Goal: Task Accomplishment & Management: Complete application form

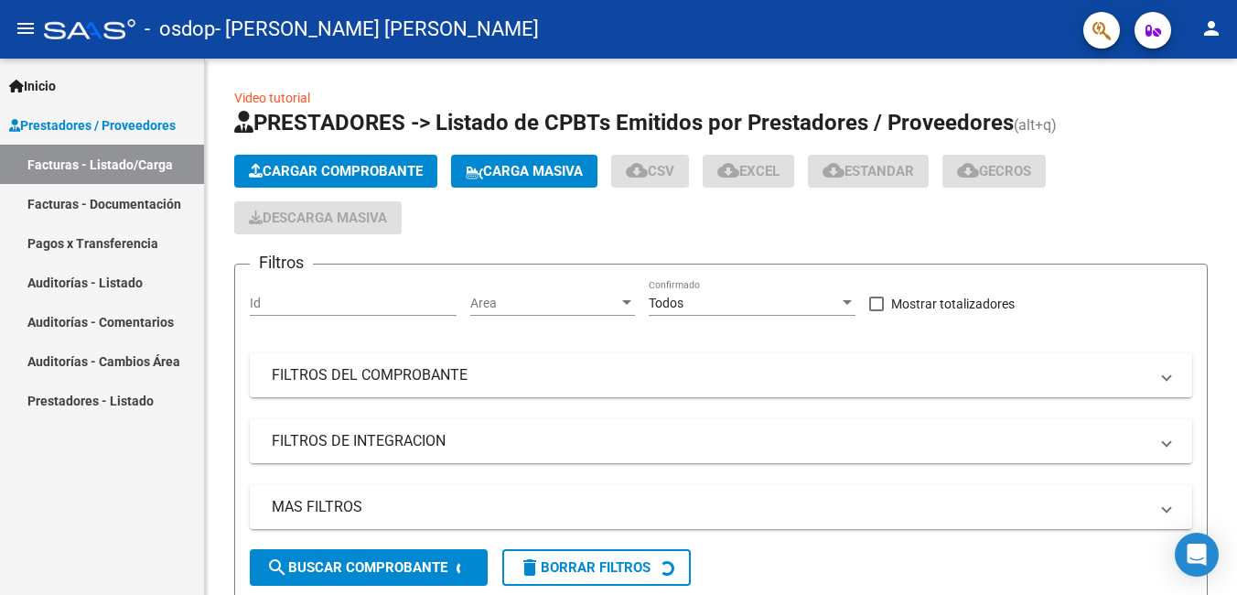
click at [78, 200] on link "Facturas - Documentación" at bounding box center [102, 203] width 204 height 39
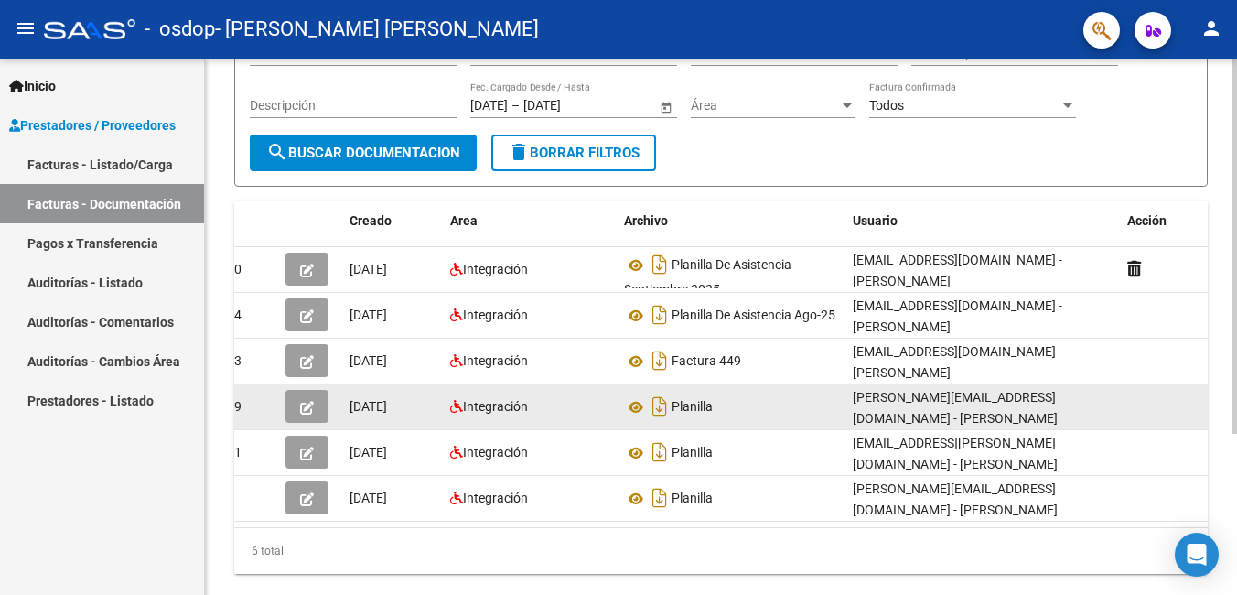
scroll to position [0, 33]
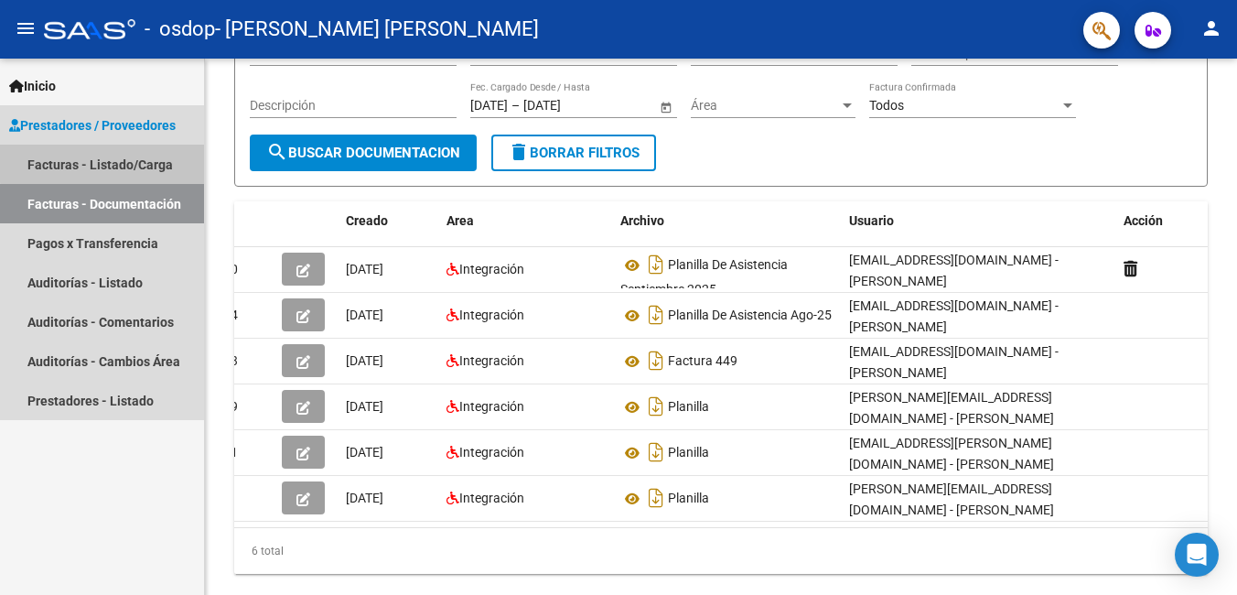
click at [104, 159] on link "Facturas - Listado/Carga" at bounding box center [102, 164] width 204 height 39
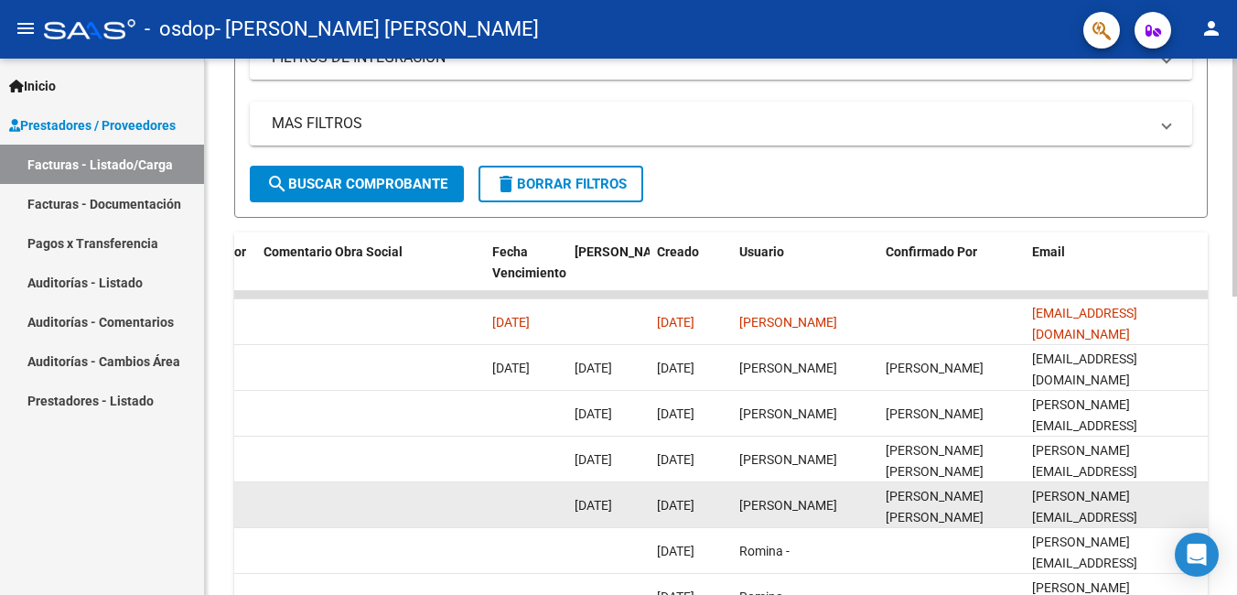
scroll to position [458, 0]
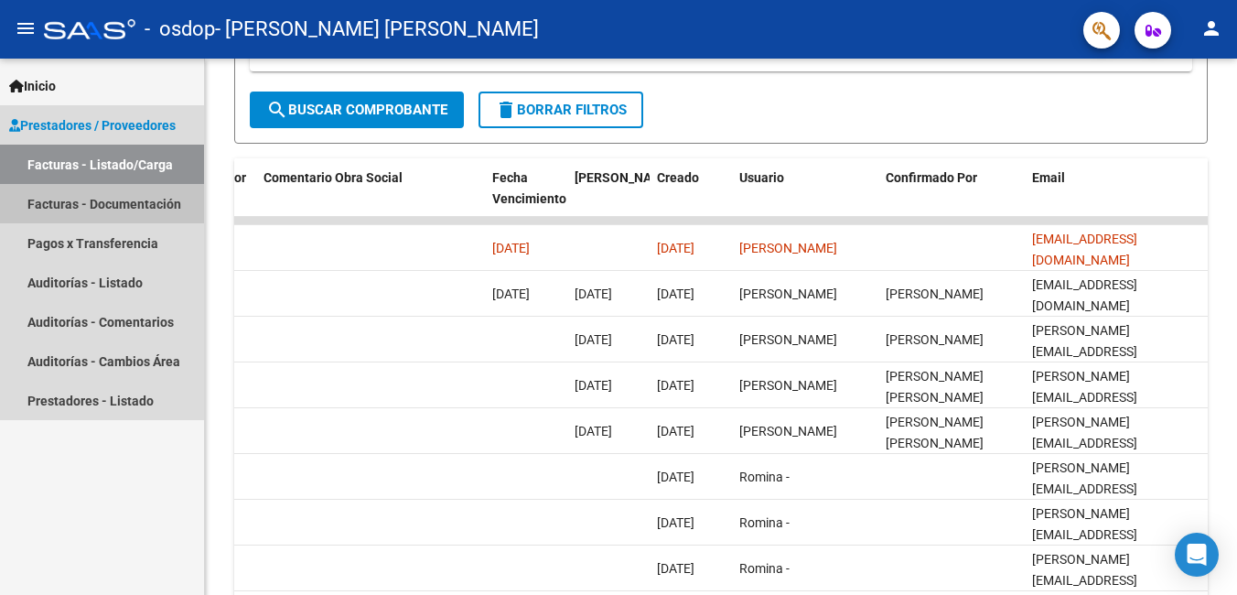
click at [120, 204] on link "Facturas - Documentación" at bounding box center [102, 203] width 204 height 39
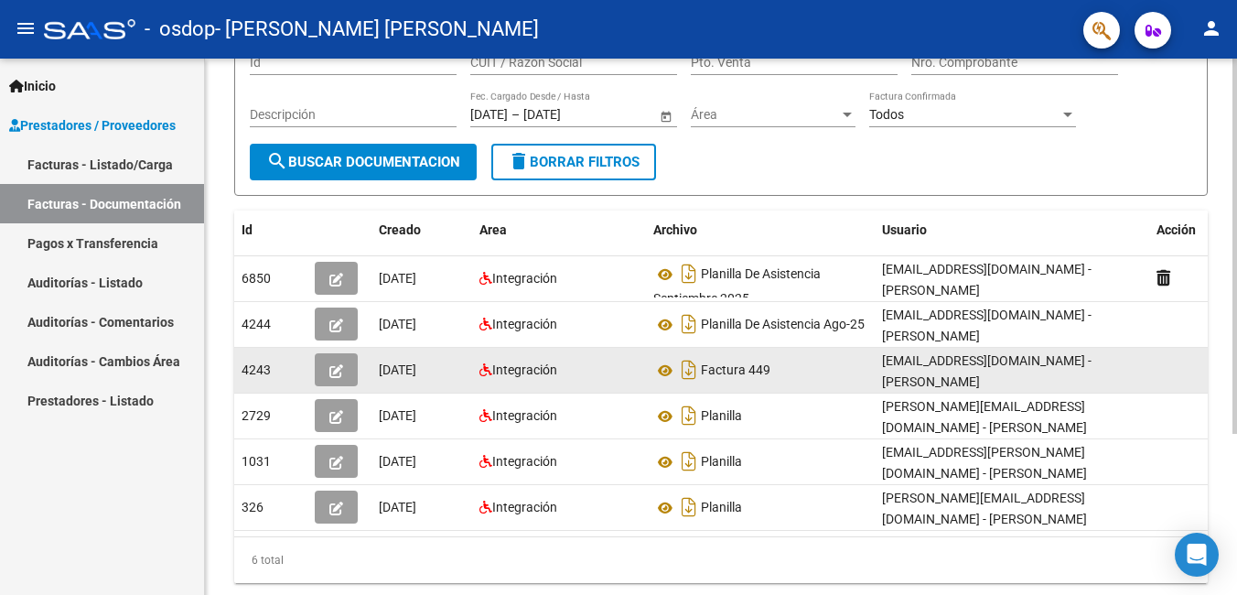
scroll to position [183, 0]
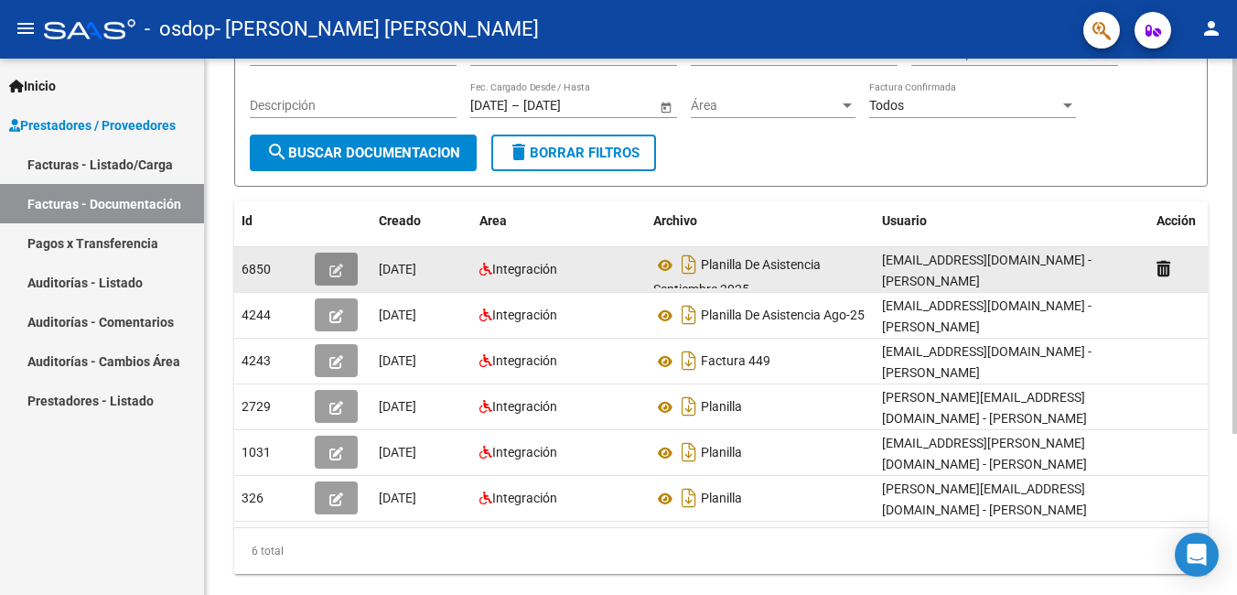
click at [345, 267] on button "button" at bounding box center [336, 269] width 43 height 33
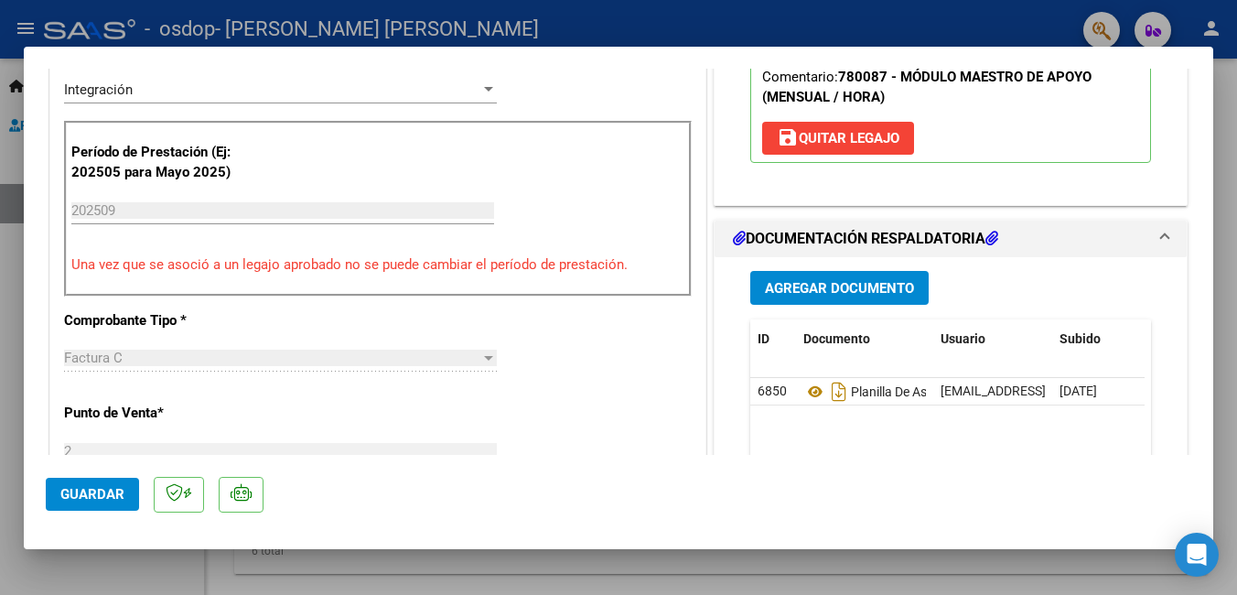
scroll to position [458, 0]
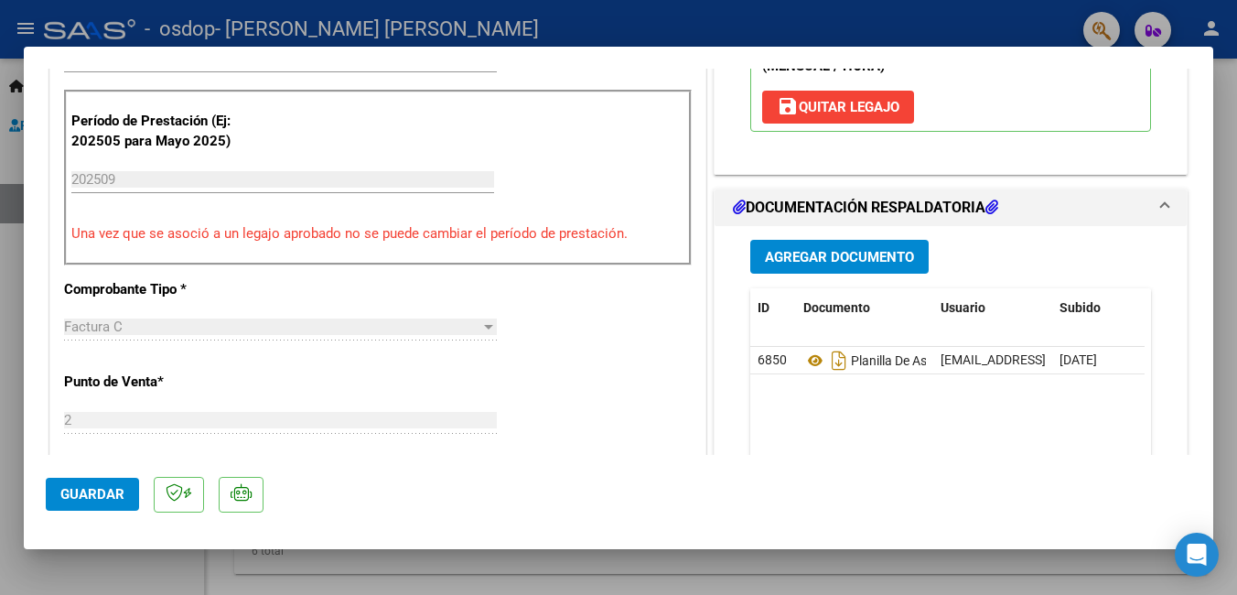
click at [856, 240] on button "Agregar Documento" at bounding box center [839, 257] width 178 height 34
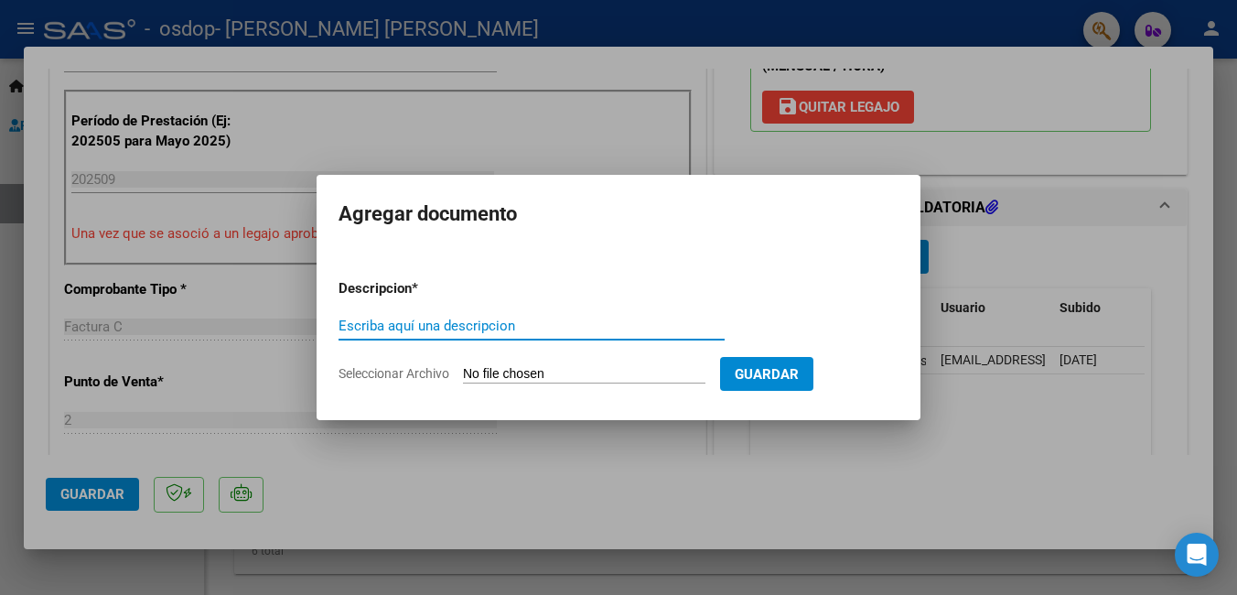
click at [423, 325] on input "Escriba aquí una descripcion" at bounding box center [532, 326] width 386 height 16
type input "Informe"
click at [687, 368] on input "Seleccionar Archivo" at bounding box center [584, 374] width 242 height 17
type input "C:\fakepath\INFORME EVOLUTIVO OCTUBRE 2025 [PERSON_NAME].pdf"
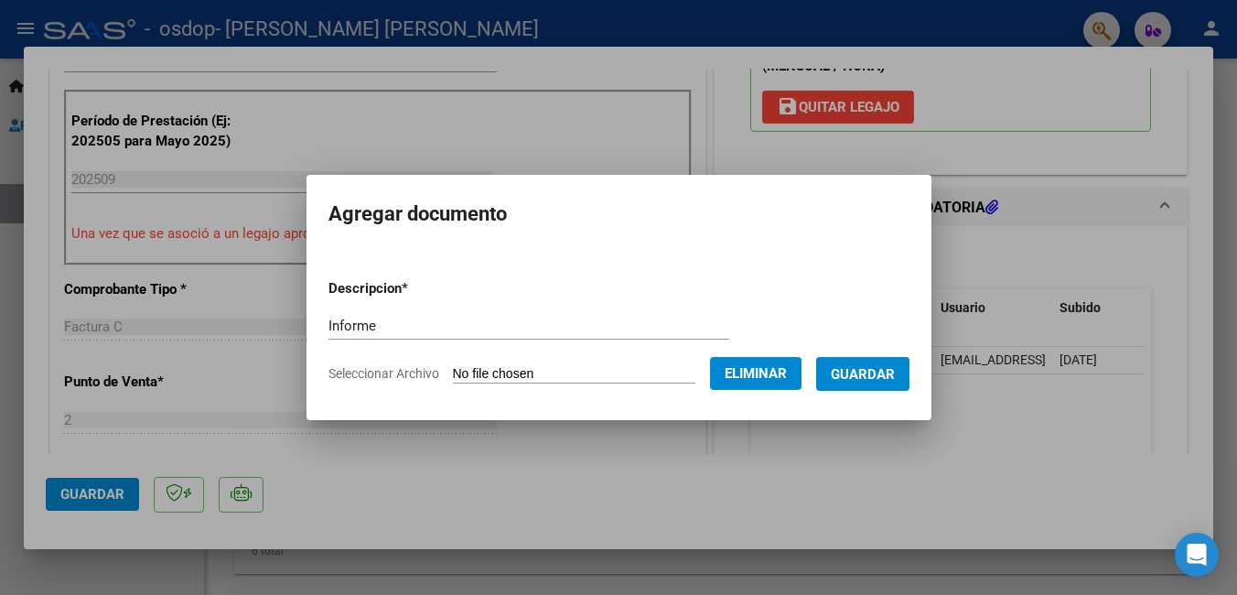
click at [895, 378] on span "Guardar" at bounding box center [863, 374] width 64 height 16
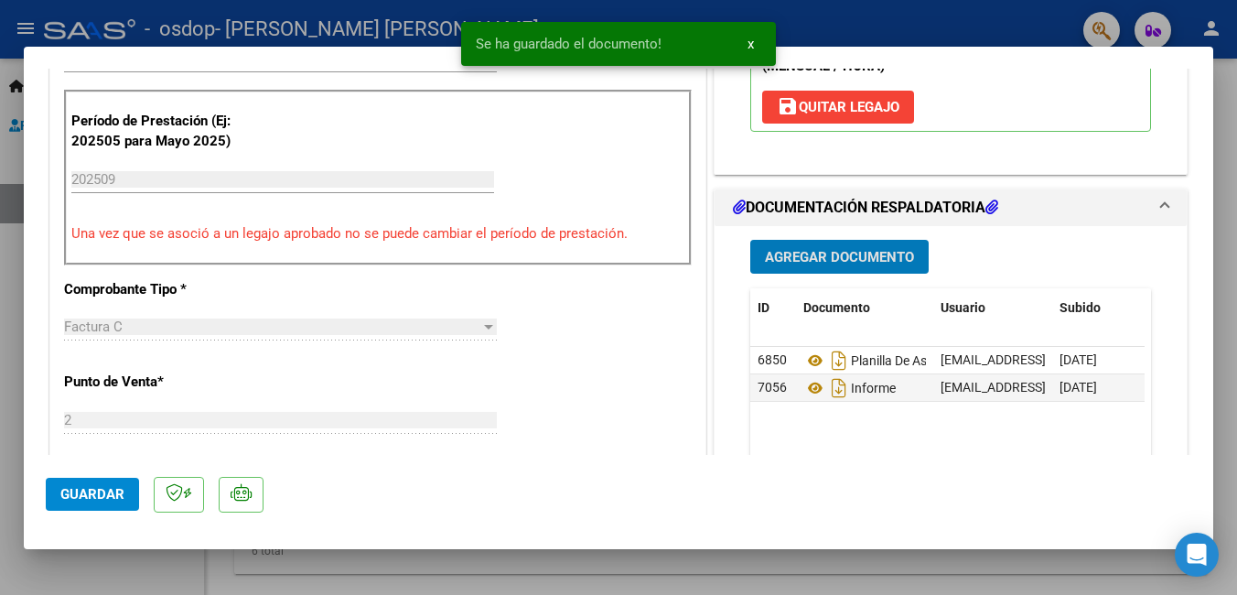
click at [122, 499] on span "Guardar" at bounding box center [92, 494] width 64 height 16
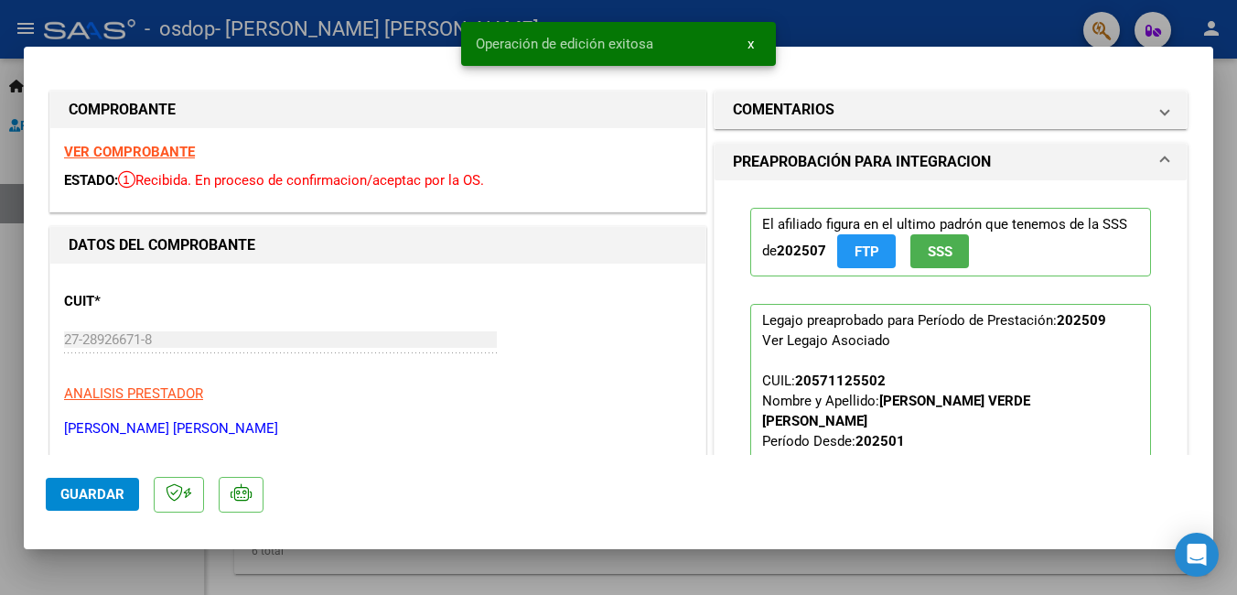
scroll to position [0, 0]
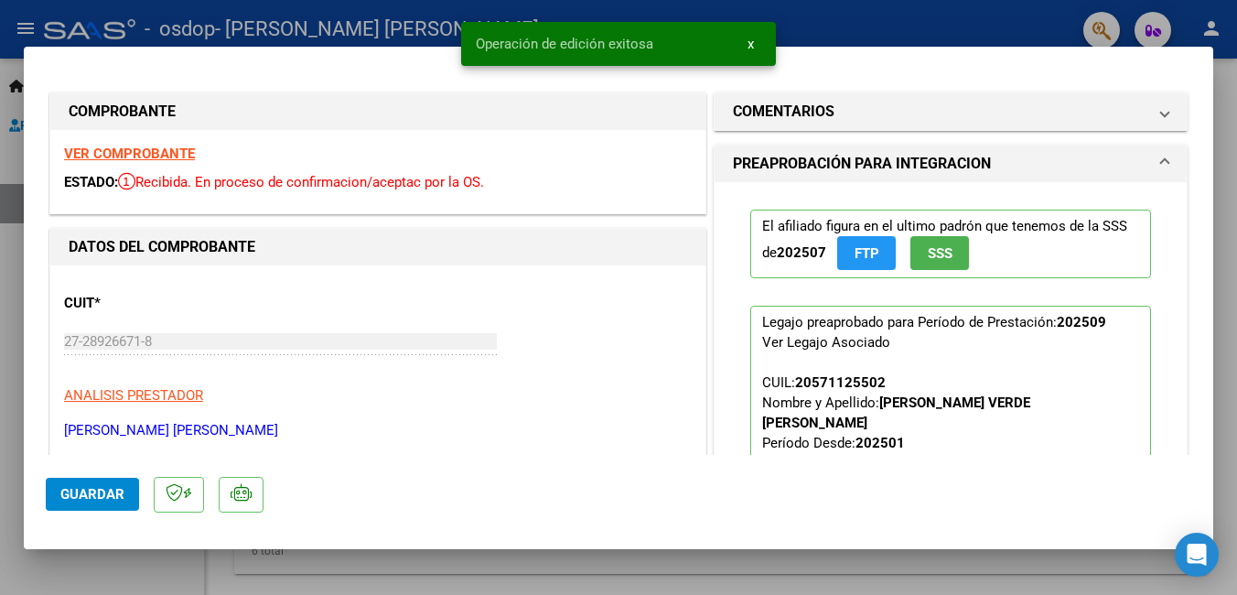
click at [349, 33] on div at bounding box center [618, 297] width 1237 height 595
type input "$ 0,00"
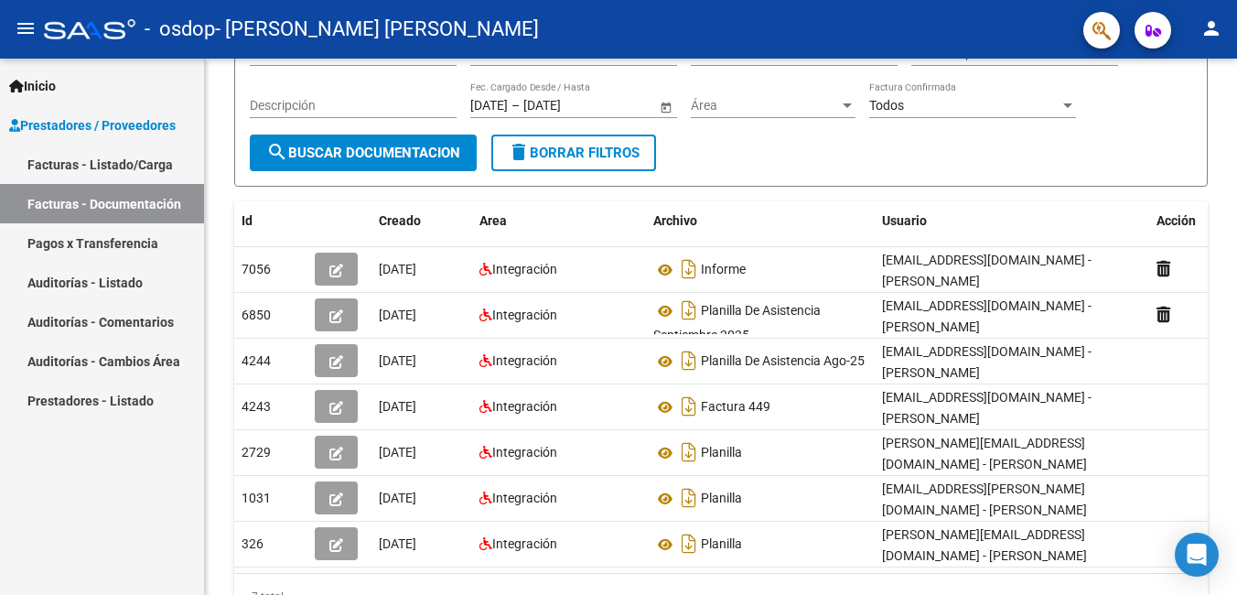
click at [144, 162] on link "Facturas - Listado/Carga" at bounding box center [102, 164] width 204 height 39
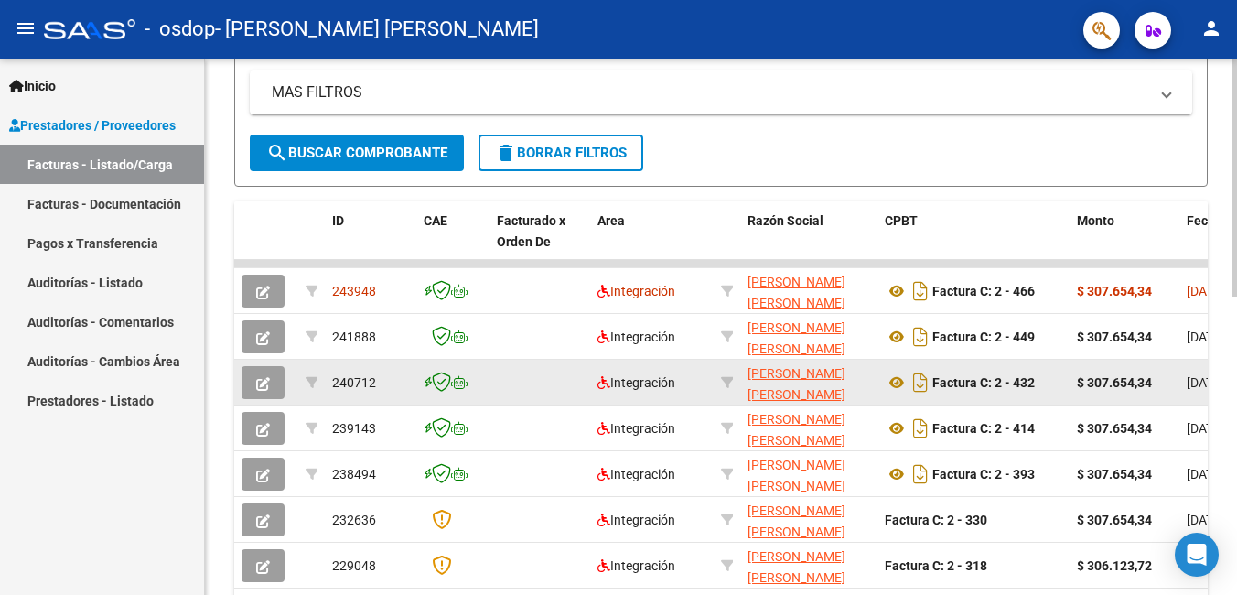
scroll to position [458, 0]
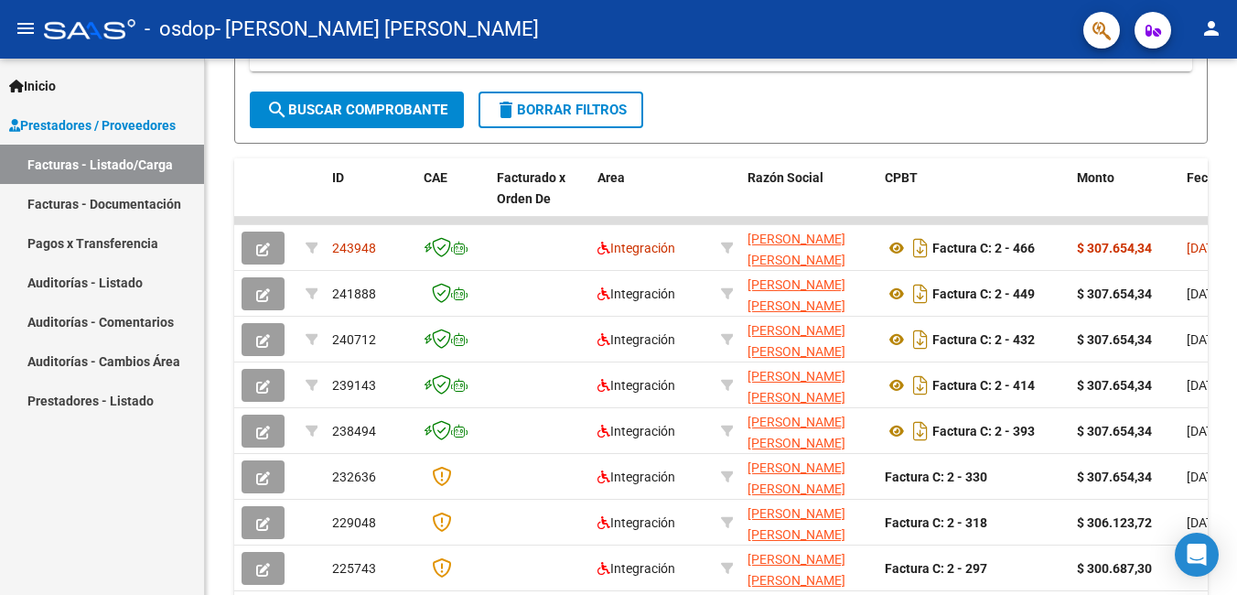
click at [121, 195] on link "Facturas - Documentación" at bounding box center [102, 203] width 204 height 39
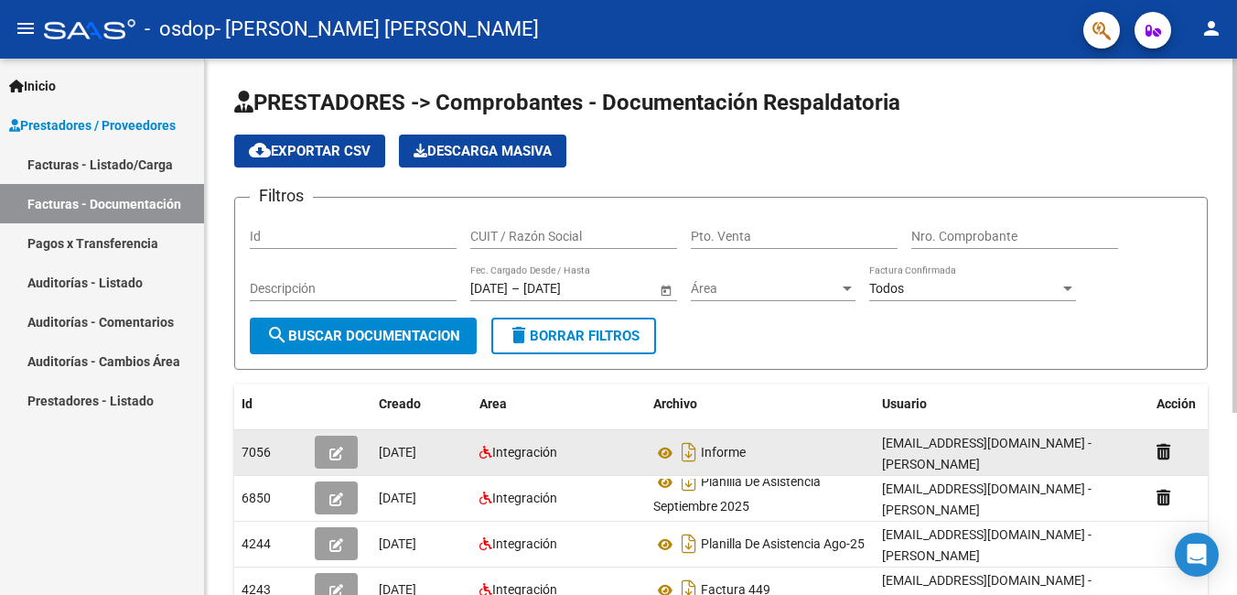
click at [259, 446] on span "7056" at bounding box center [256, 452] width 29 height 15
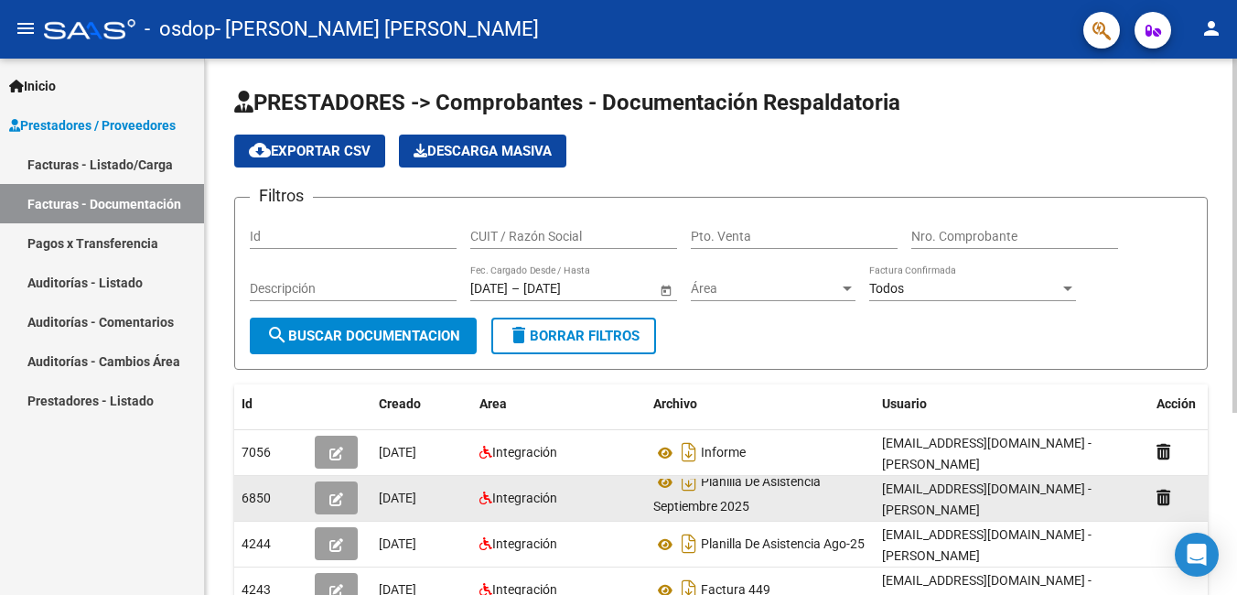
click at [259, 502] on span "6850" at bounding box center [256, 497] width 29 height 15
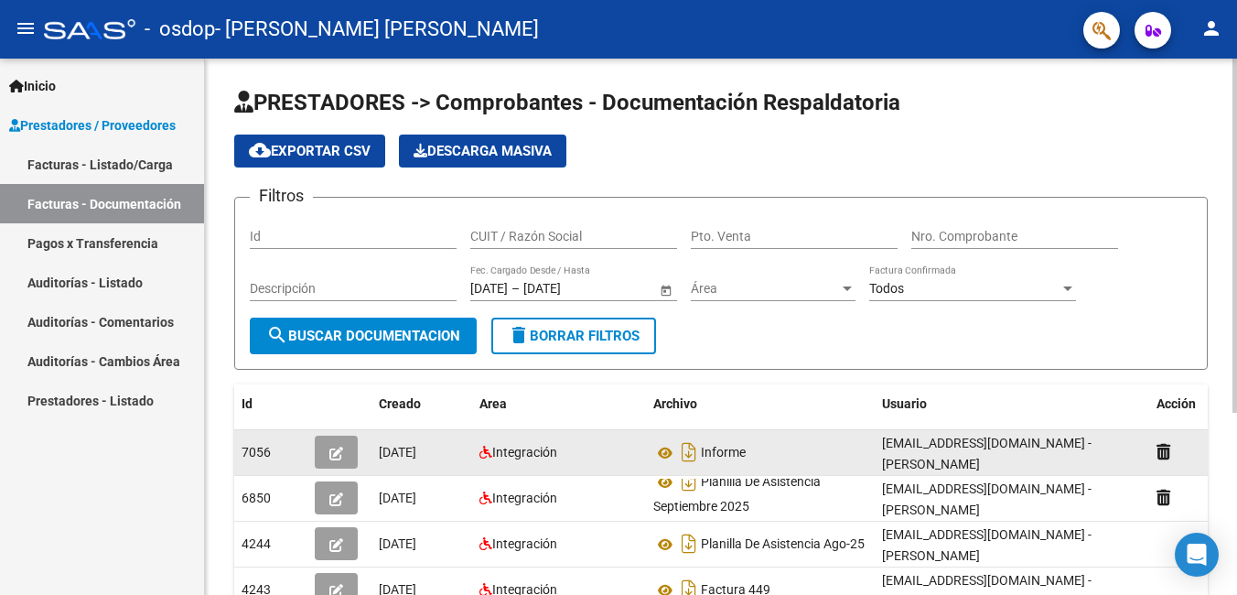
click at [416, 448] on span "[DATE]" at bounding box center [398, 452] width 38 height 15
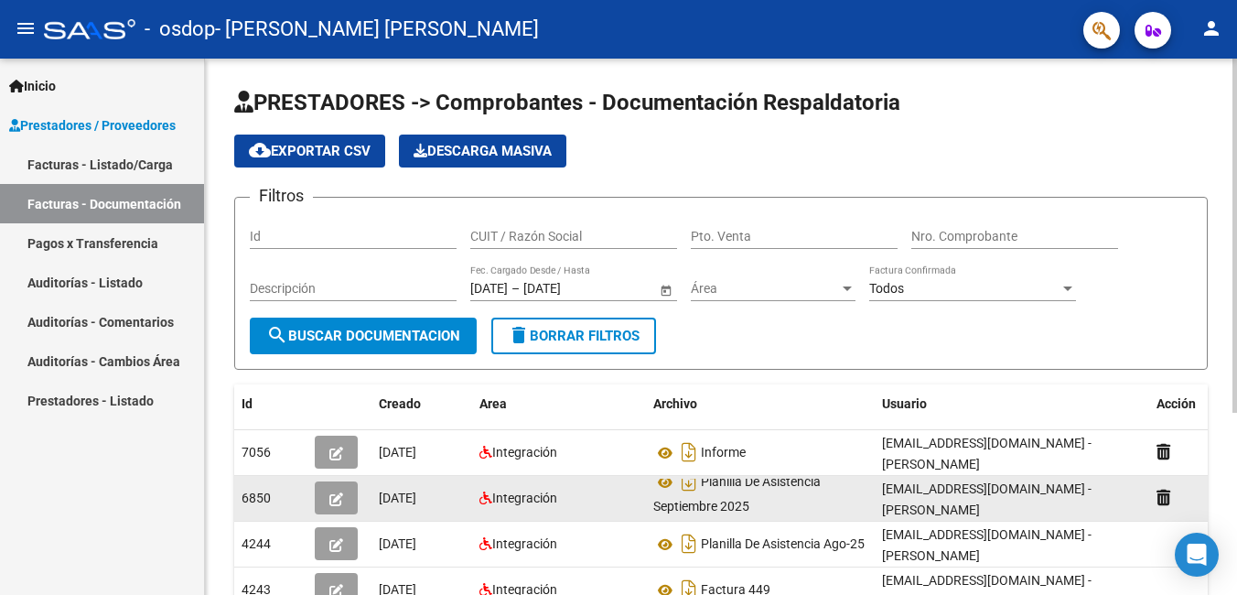
drag, startPoint x: 436, startPoint y: 512, endPoint x: 458, endPoint y: 500, distance: 26.2
click at [436, 512] on datatable-body-cell "[DATE]" at bounding box center [421, 498] width 101 height 45
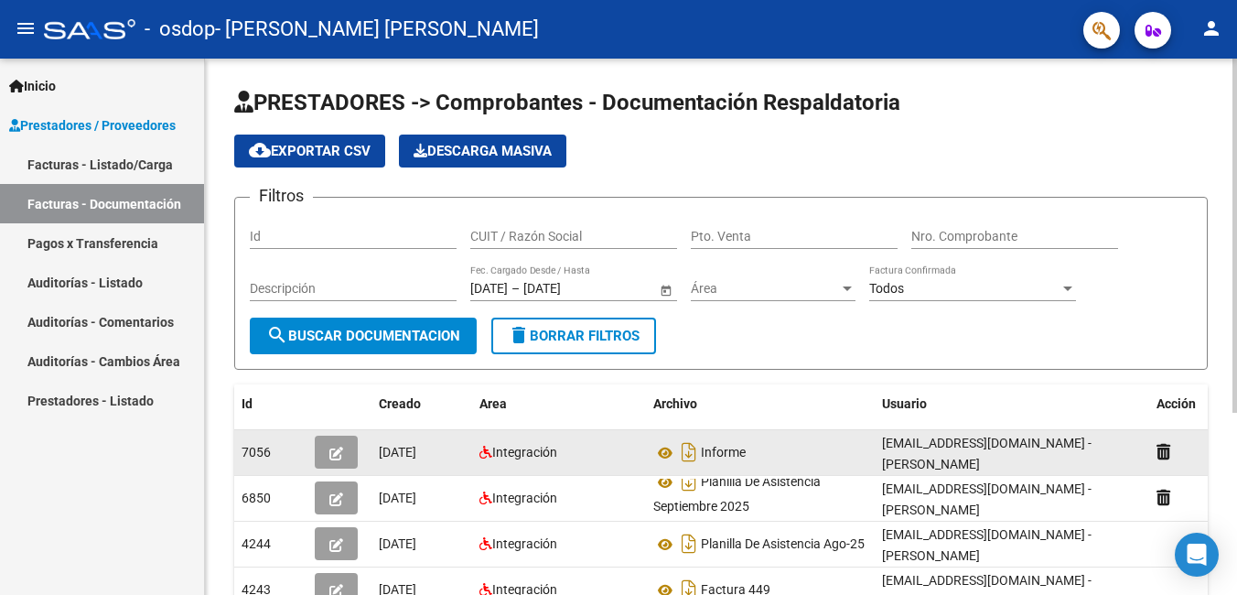
click at [512, 436] on datatable-body-cell "Integración" at bounding box center [559, 452] width 174 height 45
click at [512, 457] on span "Integración" at bounding box center [524, 452] width 65 height 15
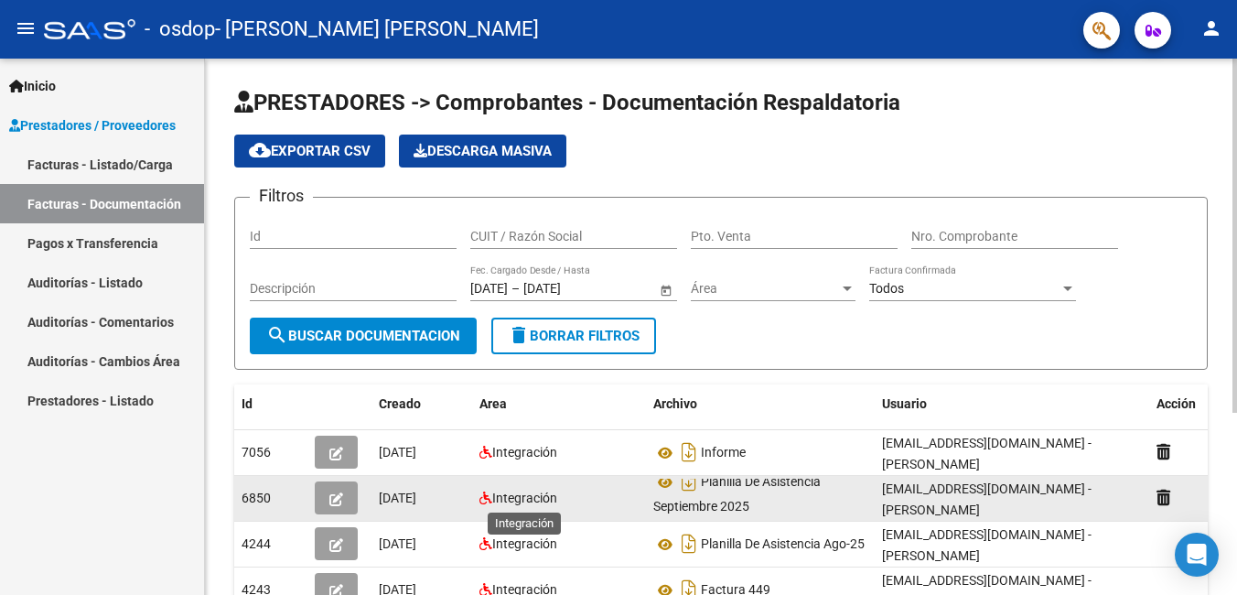
click at [517, 492] on span "Integración" at bounding box center [524, 497] width 65 height 15
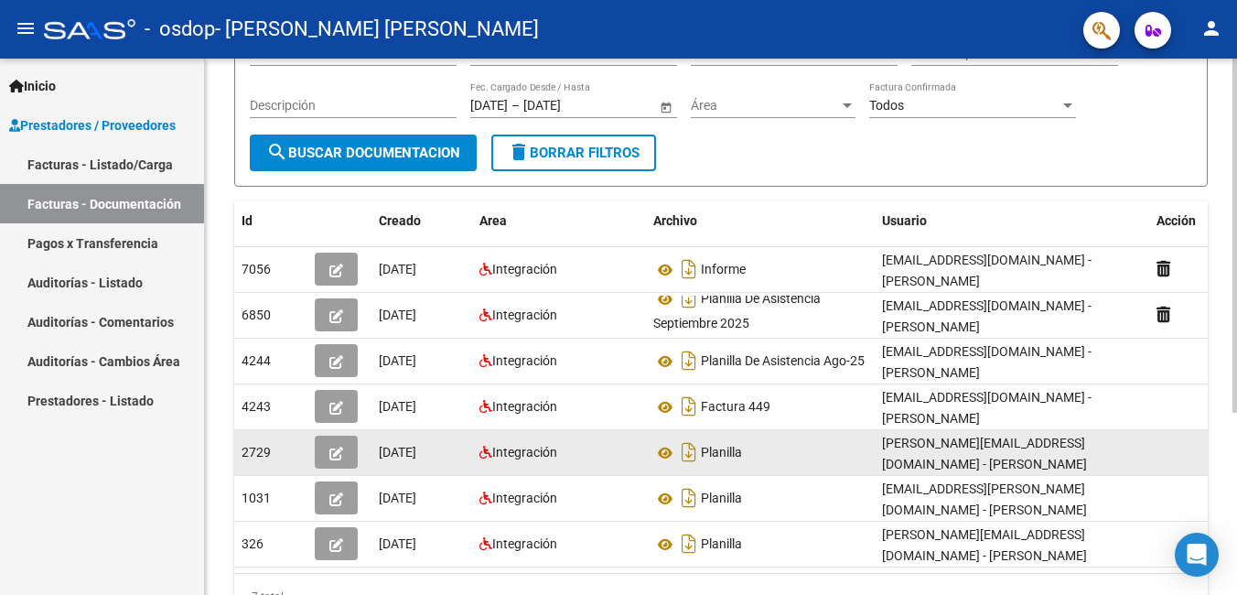
scroll to position [276, 0]
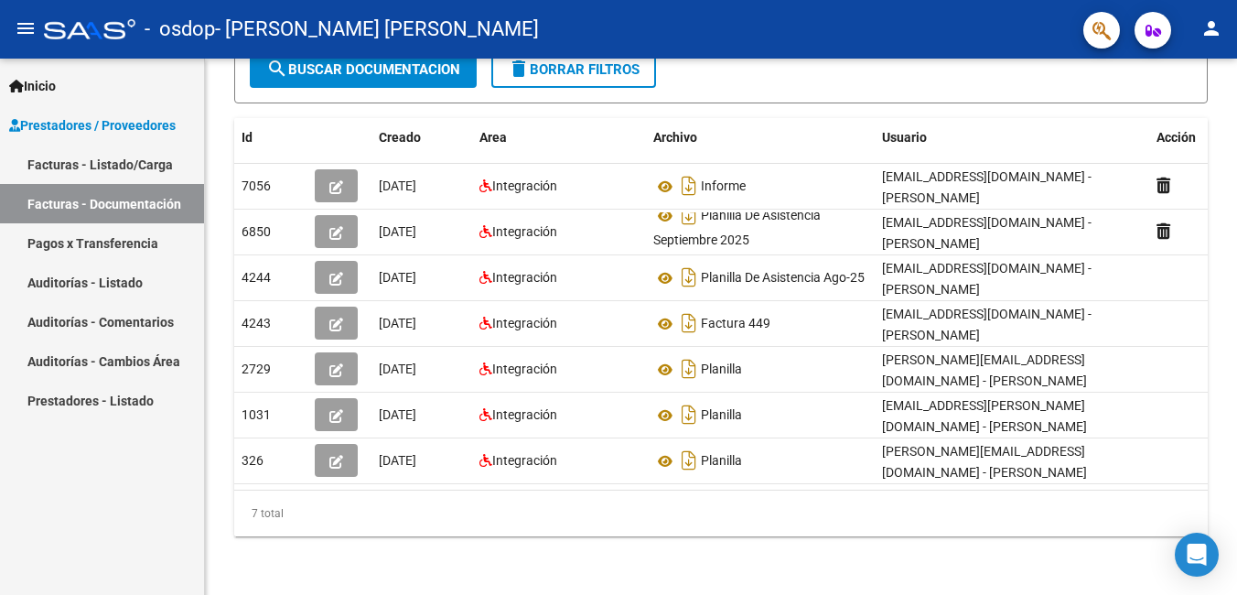
drag, startPoint x: 38, startPoint y: 171, endPoint x: 89, endPoint y: 171, distance: 50.3
click at [38, 171] on link "Facturas - Listado/Carga" at bounding box center [102, 164] width 204 height 39
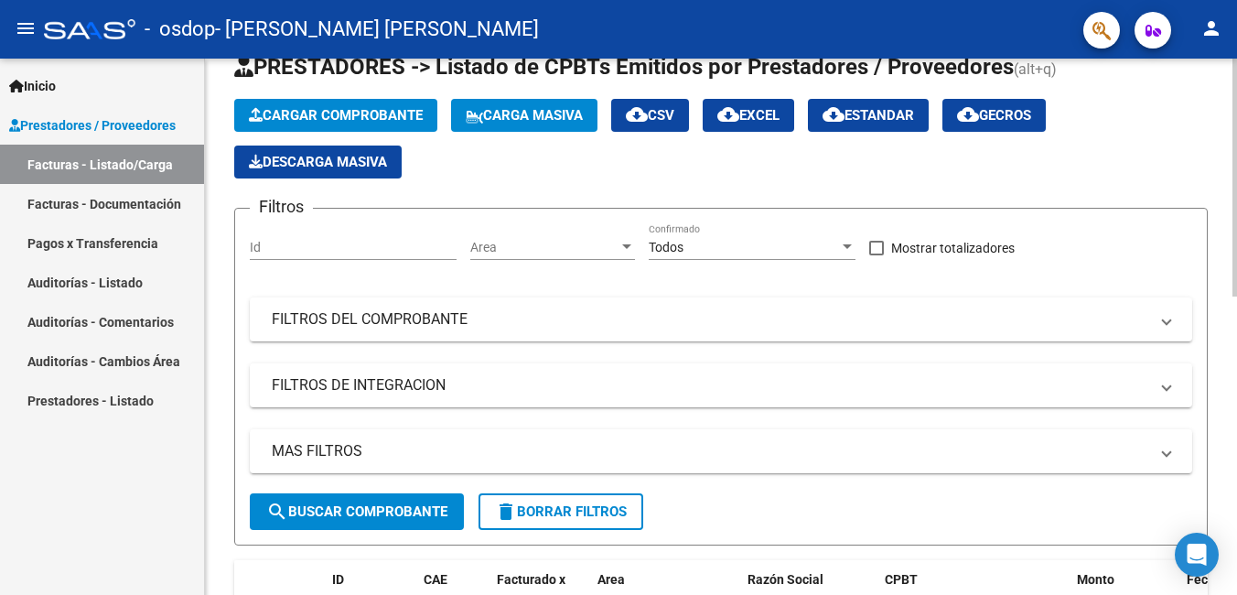
scroll to position [30, 0]
